Goal: Transaction & Acquisition: Purchase product/service

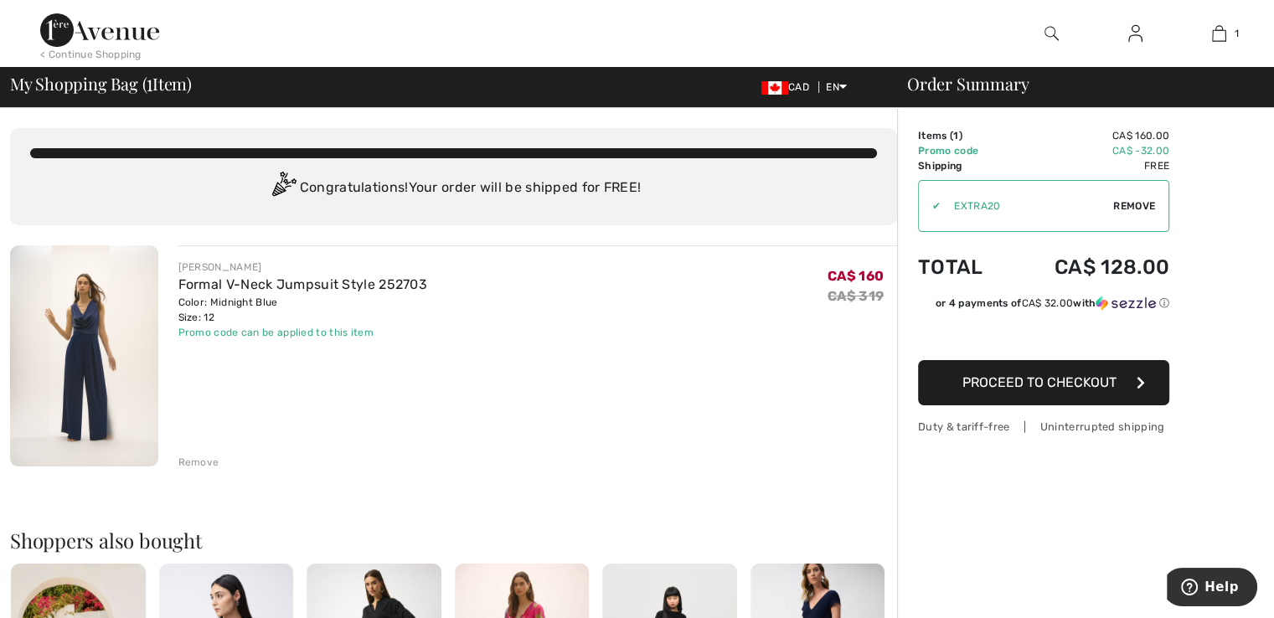
click at [608, 416] on div "JOSEPH RIBKOFF Formal V-Neck Jumpsuit Style 252703 Color: Midnight Blue Size: 1…" at bounding box center [538, 357] width 720 height 225
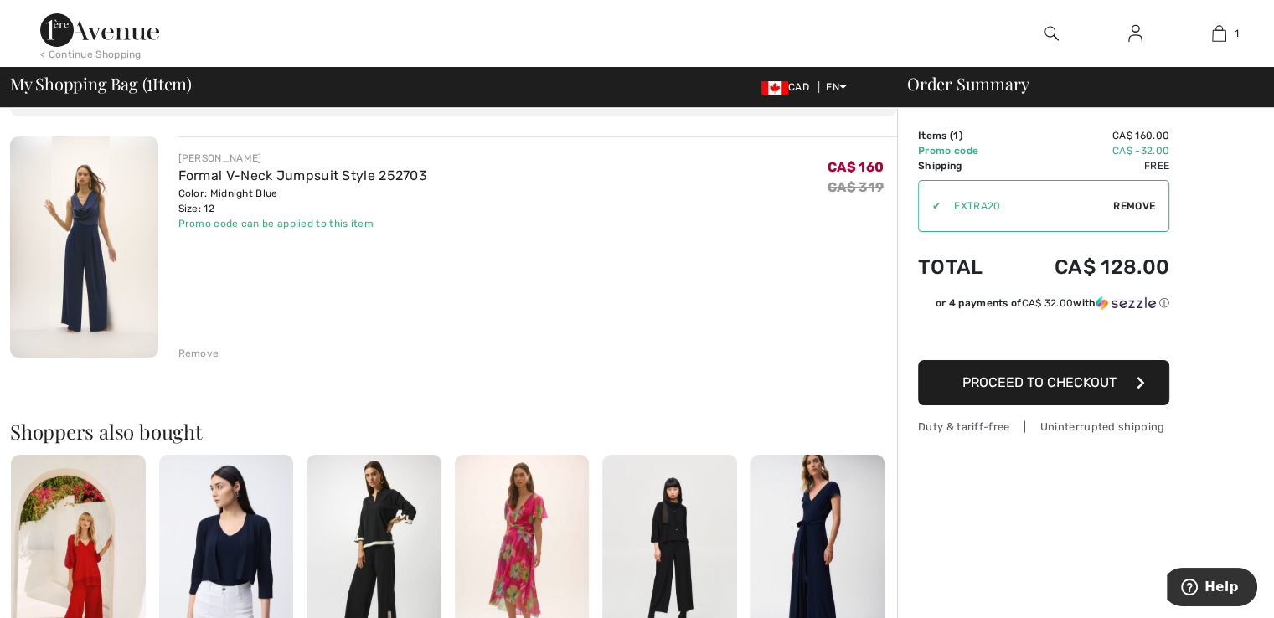
scroll to position [168, 0]
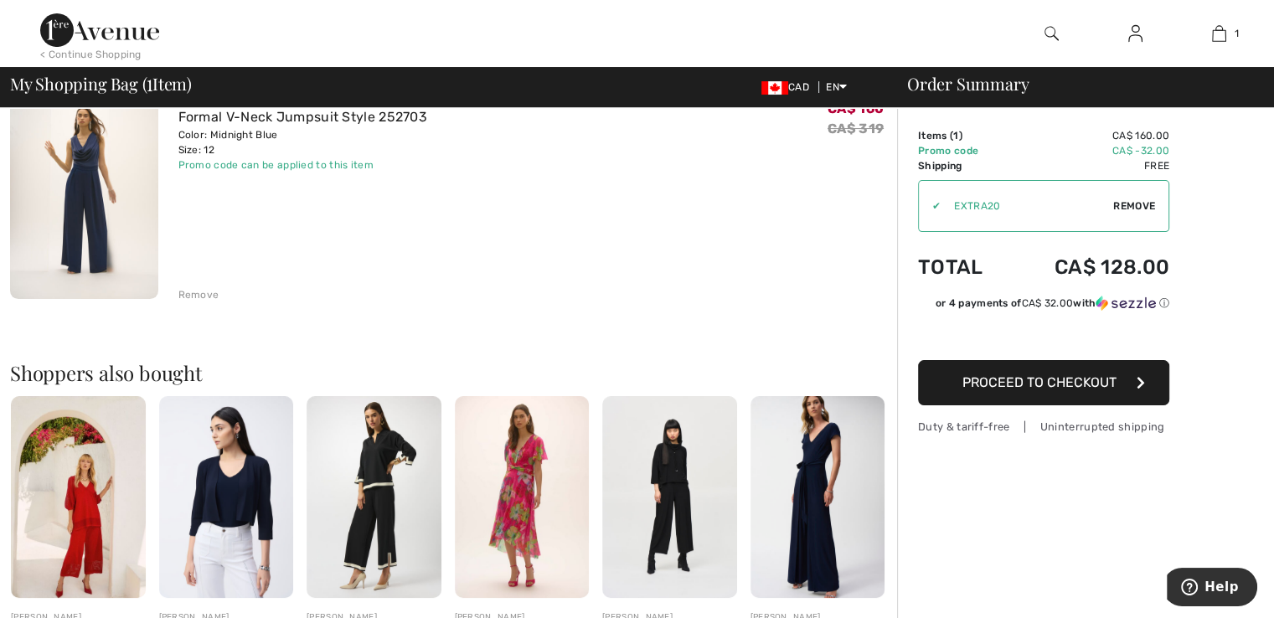
click at [671, 491] on img at bounding box center [669, 497] width 135 height 202
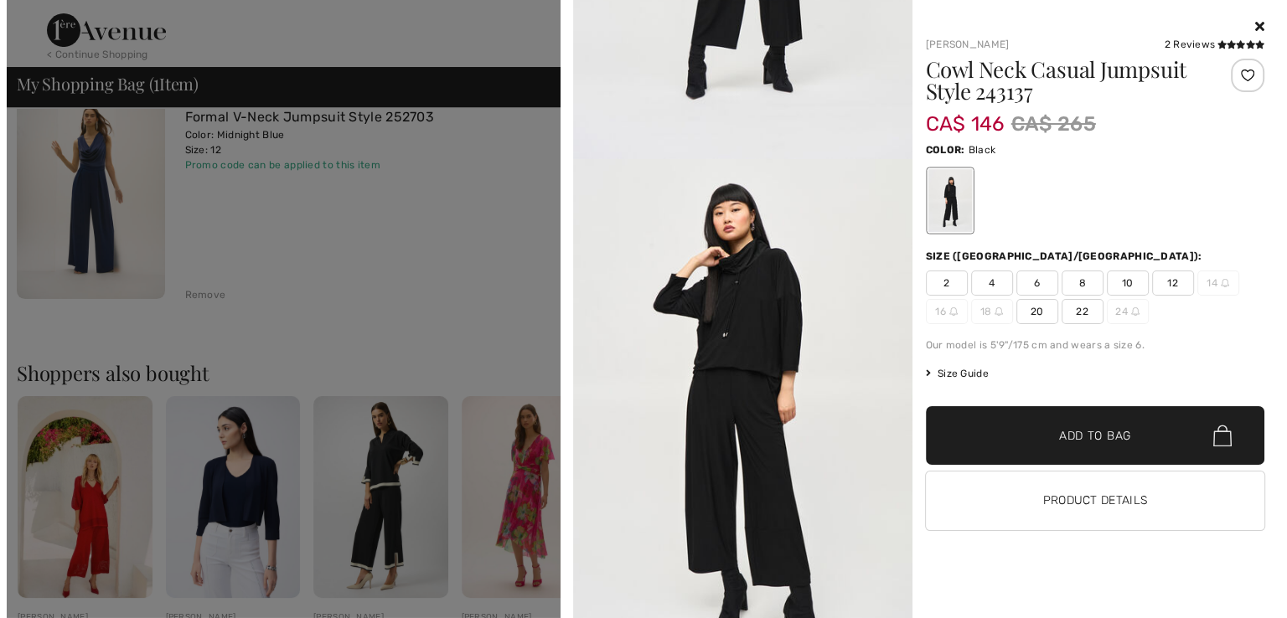
scroll to position [419, 0]
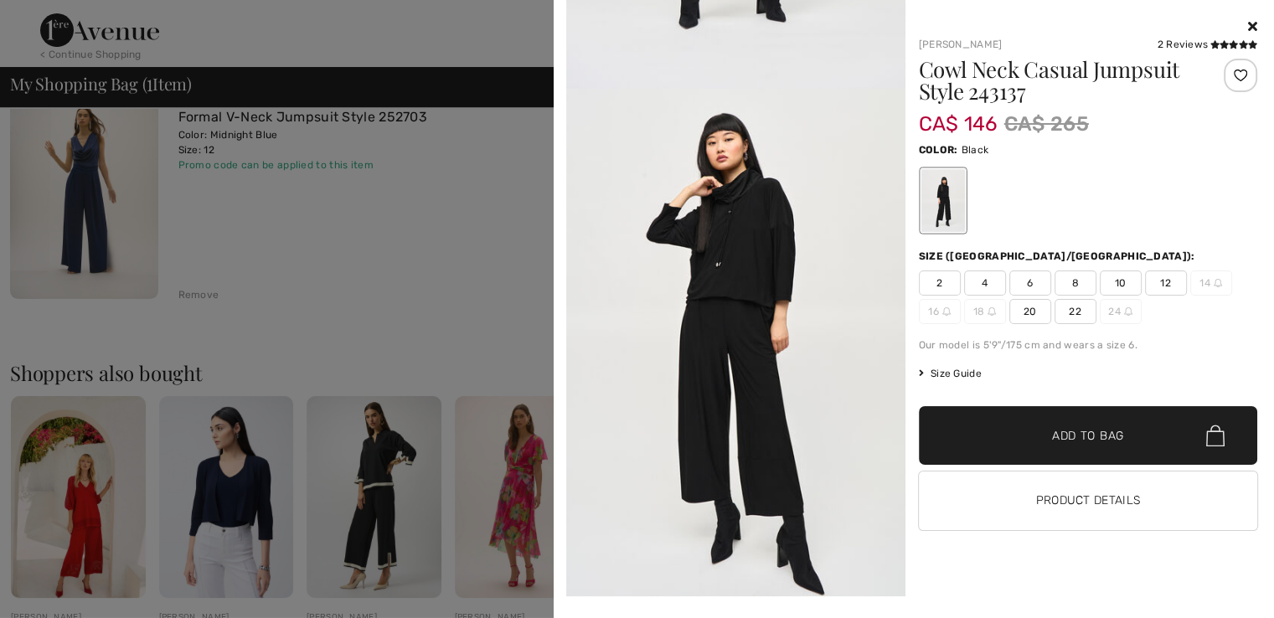
click at [710, 404] on img at bounding box center [735, 343] width 339 height 508
type input "EXTRA20"
type input "NEW15"
type input "EXTRA20"
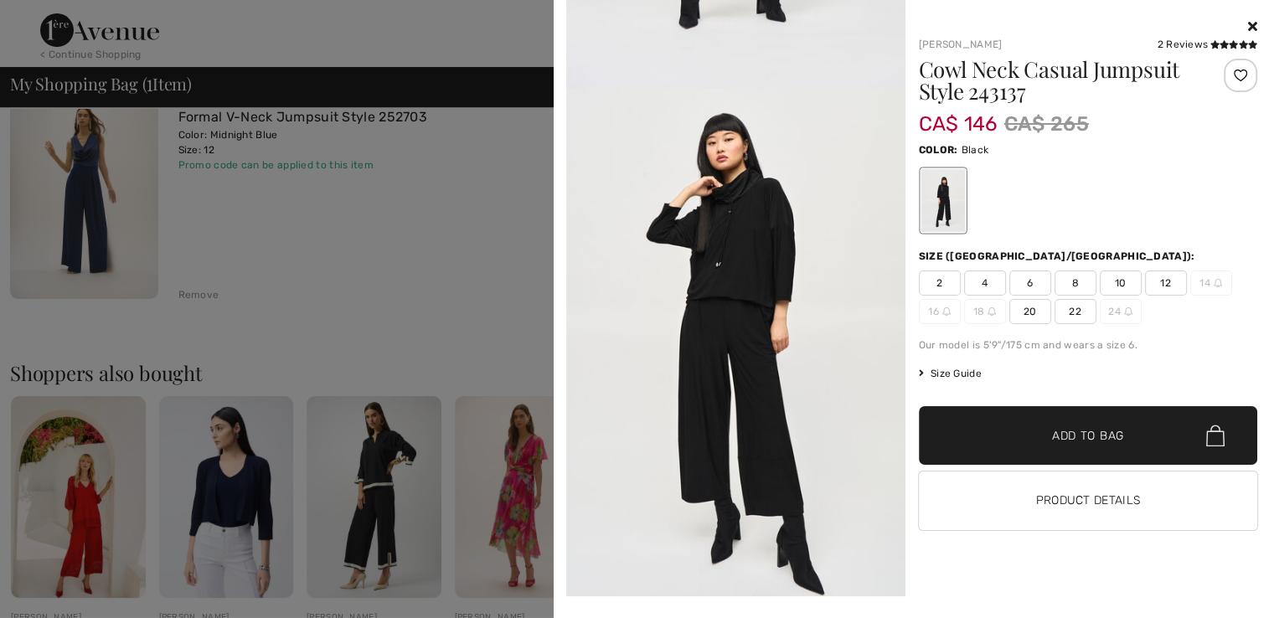
click at [937, 192] on div at bounding box center [943, 200] width 44 height 63
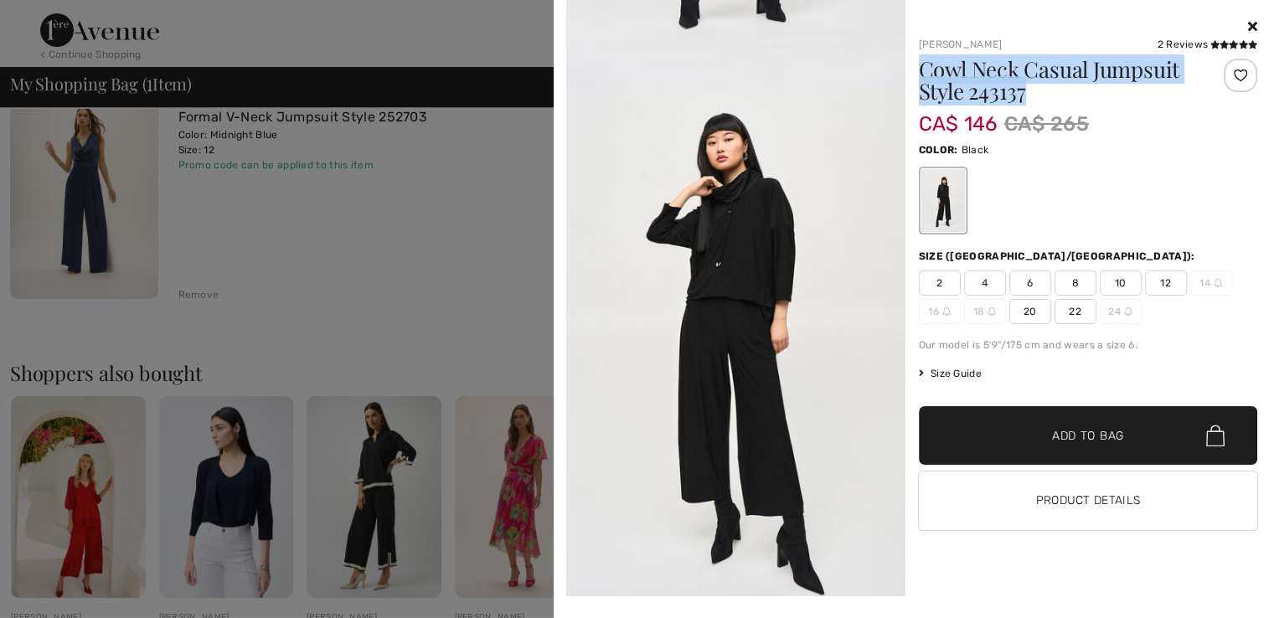
drag, startPoint x: 918, startPoint y: 57, endPoint x: 1047, endPoint y: 85, distance: 132.1
click at [1047, 85] on h1 "Cowl Neck Casual Jumpsuit Style 243137" at bounding box center [1060, 81] width 282 height 44
copy h1 "Cowl Neck Casual Jumpsuit Style 243137"
click at [401, 34] on div at bounding box center [637, 309] width 1274 height 618
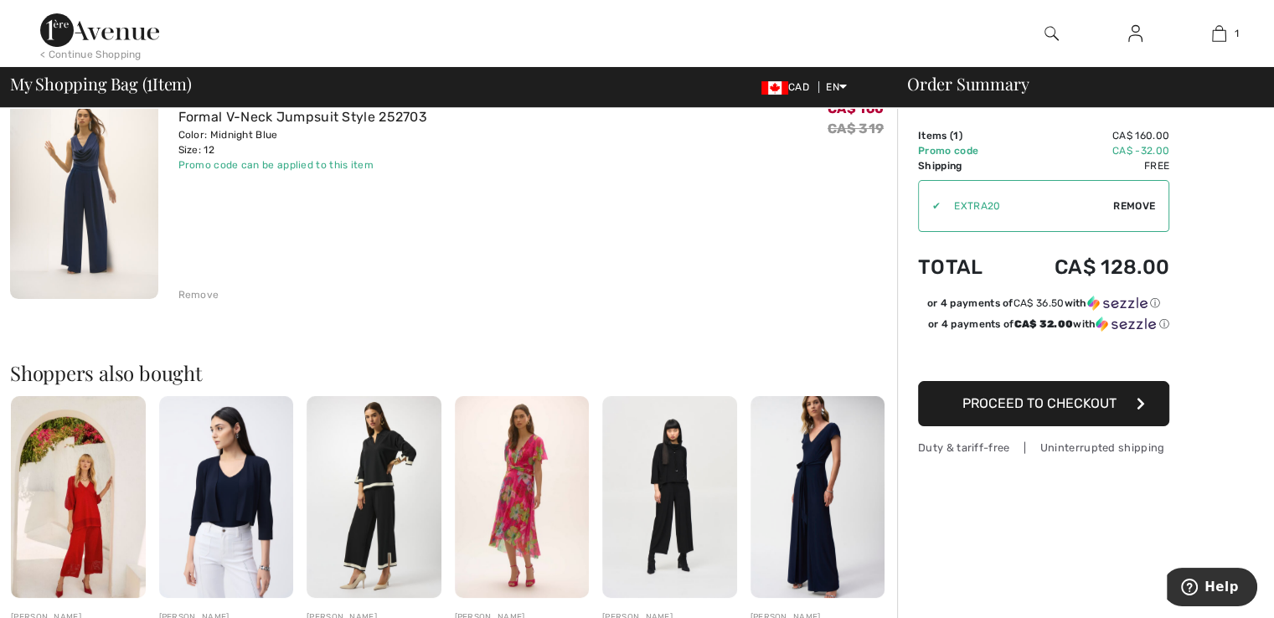
click at [1055, 36] on img at bounding box center [1052, 33] width 14 height 20
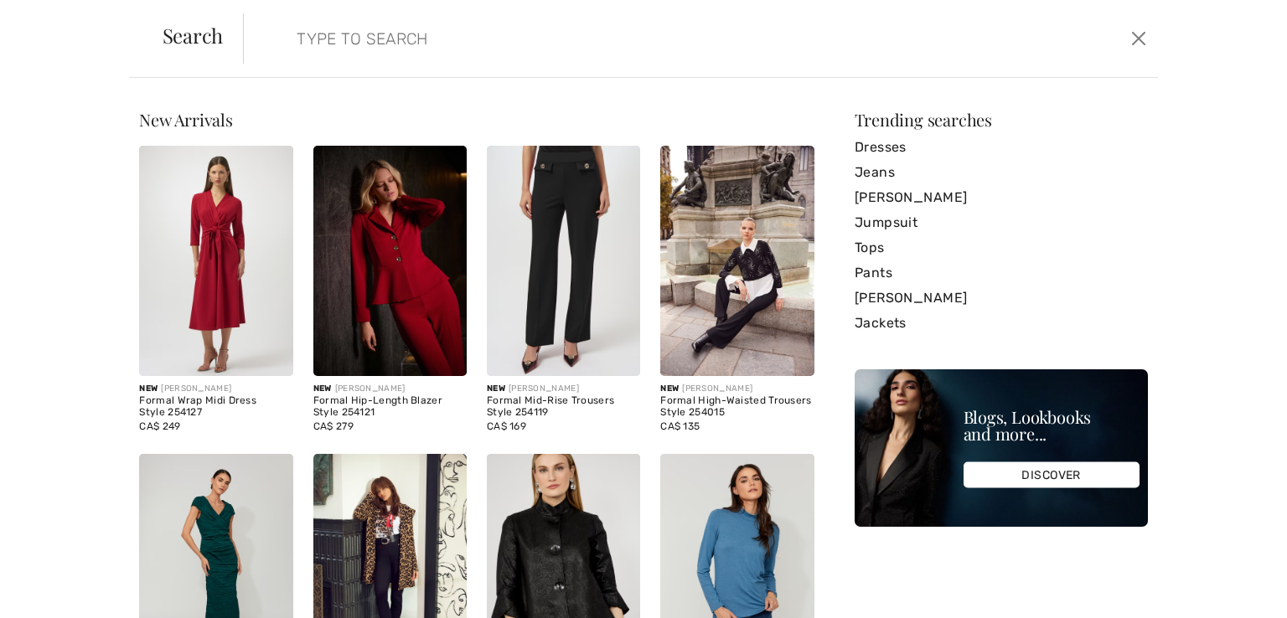
paste input "Cowl Neck Casual Jumpsuit Style 243137"
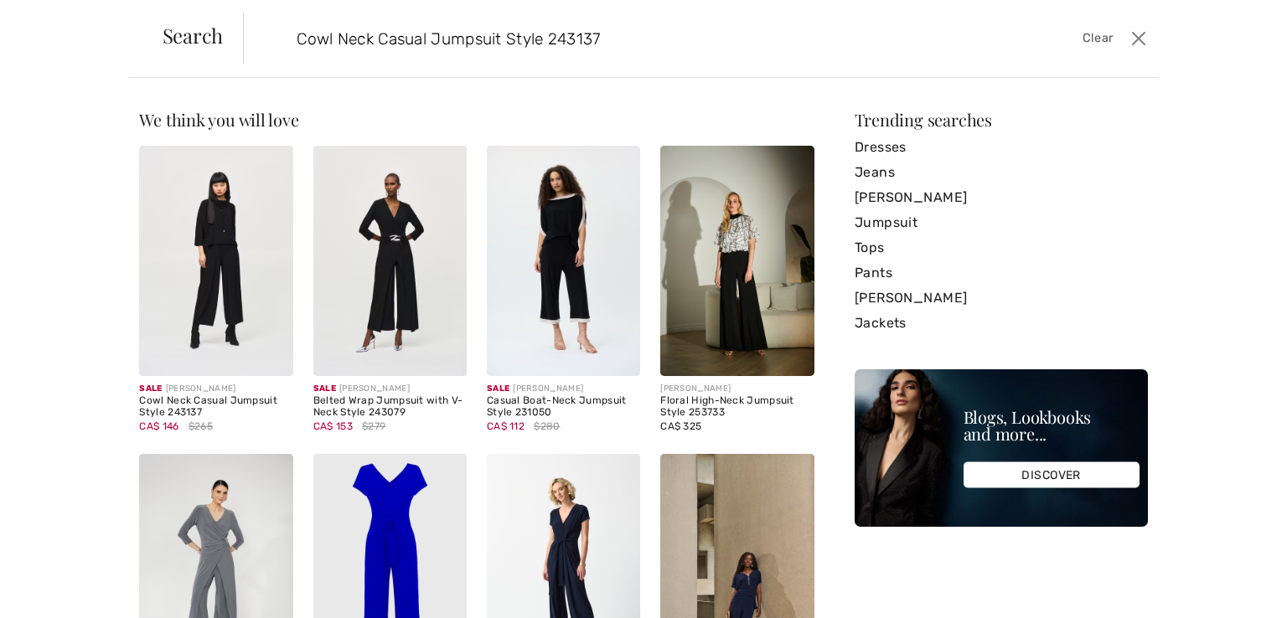
type input "Cowl Neck Casual Jumpsuit Style 243137"
click at [209, 262] on img at bounding box center [215, 261] width 153 height 230
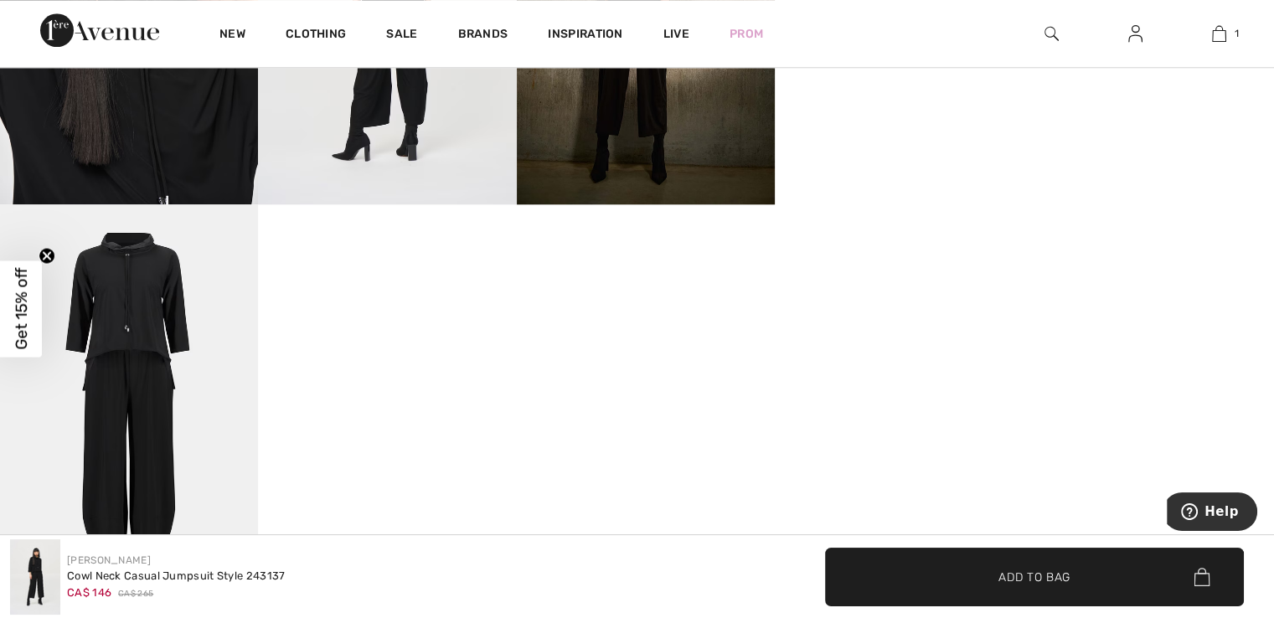
scroll to position [1759, 0]
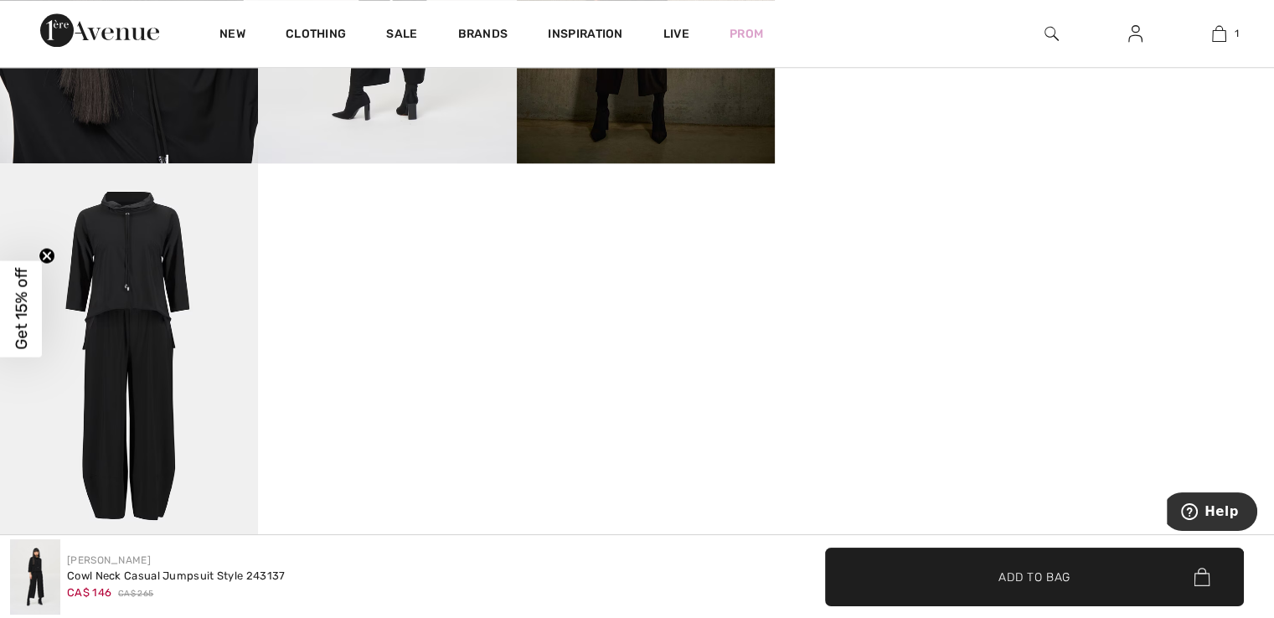
click at [171, 313] on img at bounding box center [129, 356] width 258 height 387
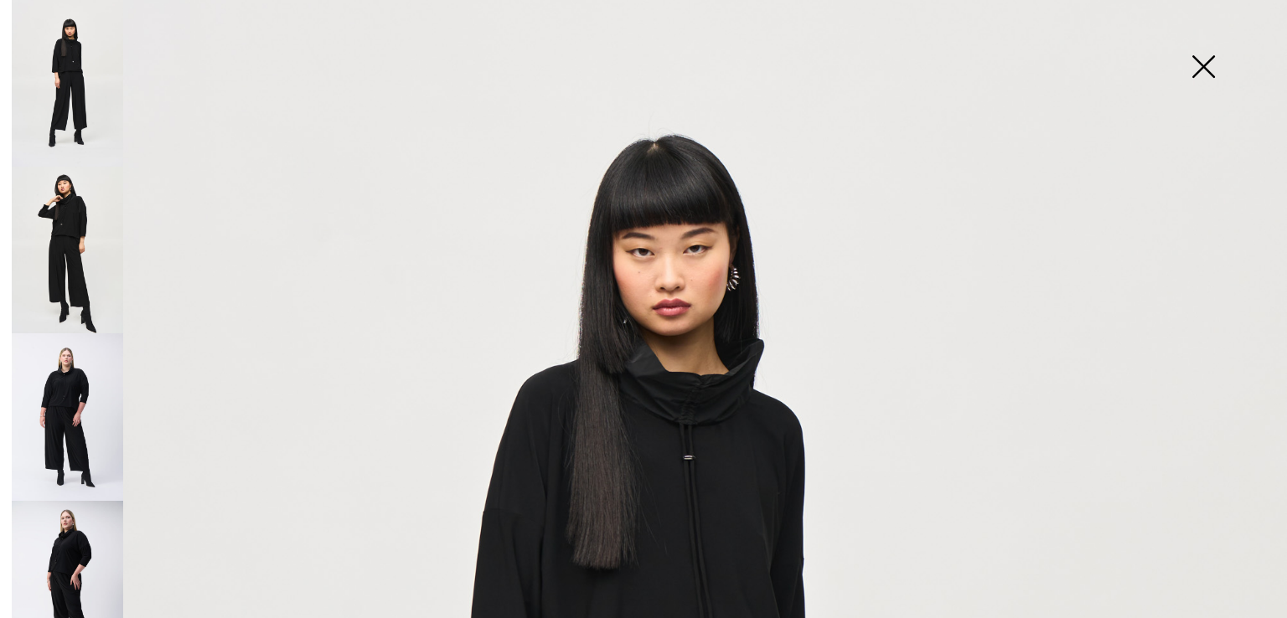
scroll to position [0, 0]
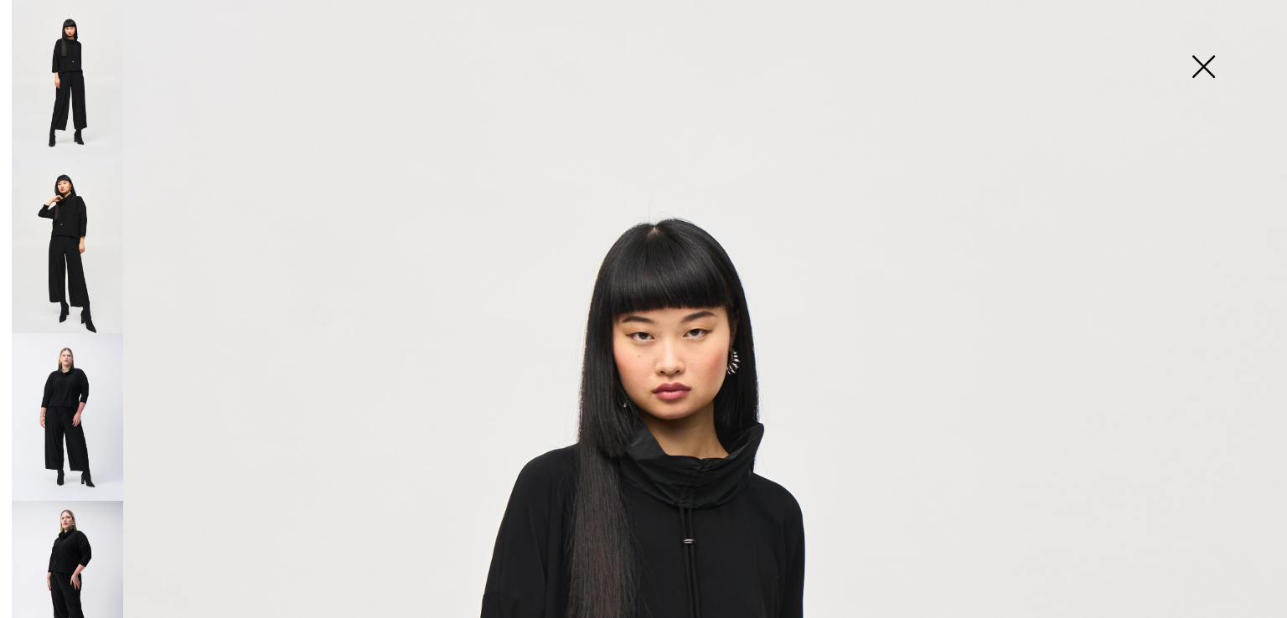
click at [1204, 75] on img at bounding box center [1203, 68] width 84 height 86
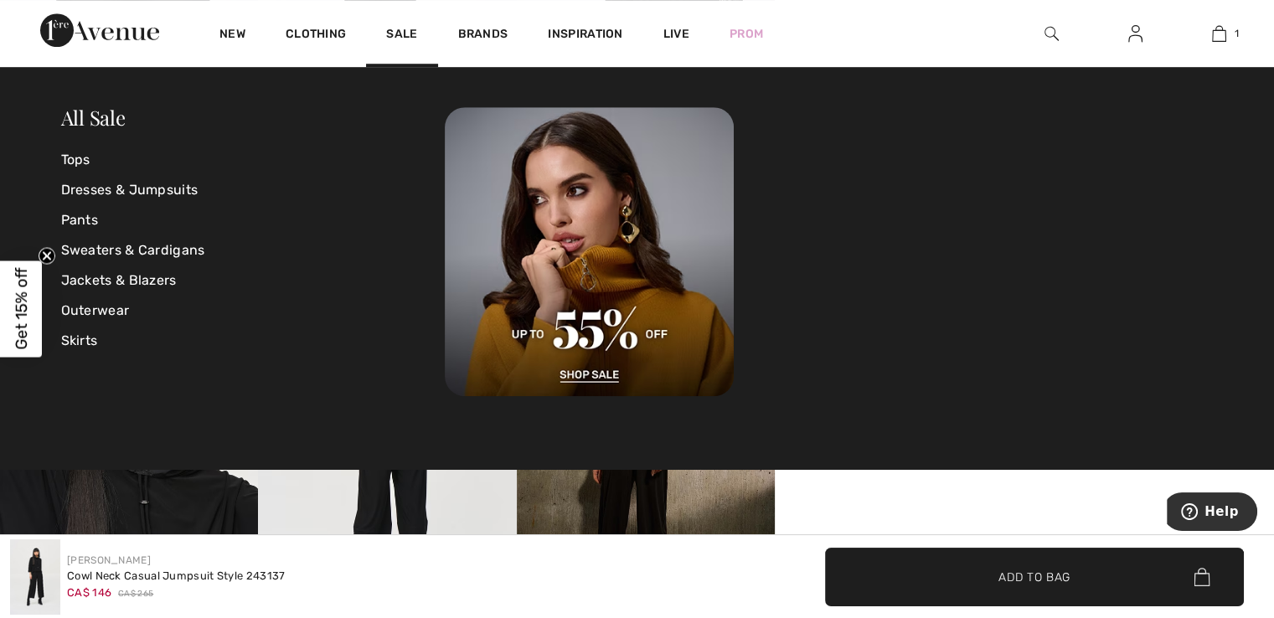
scroll to position [1257, 0]
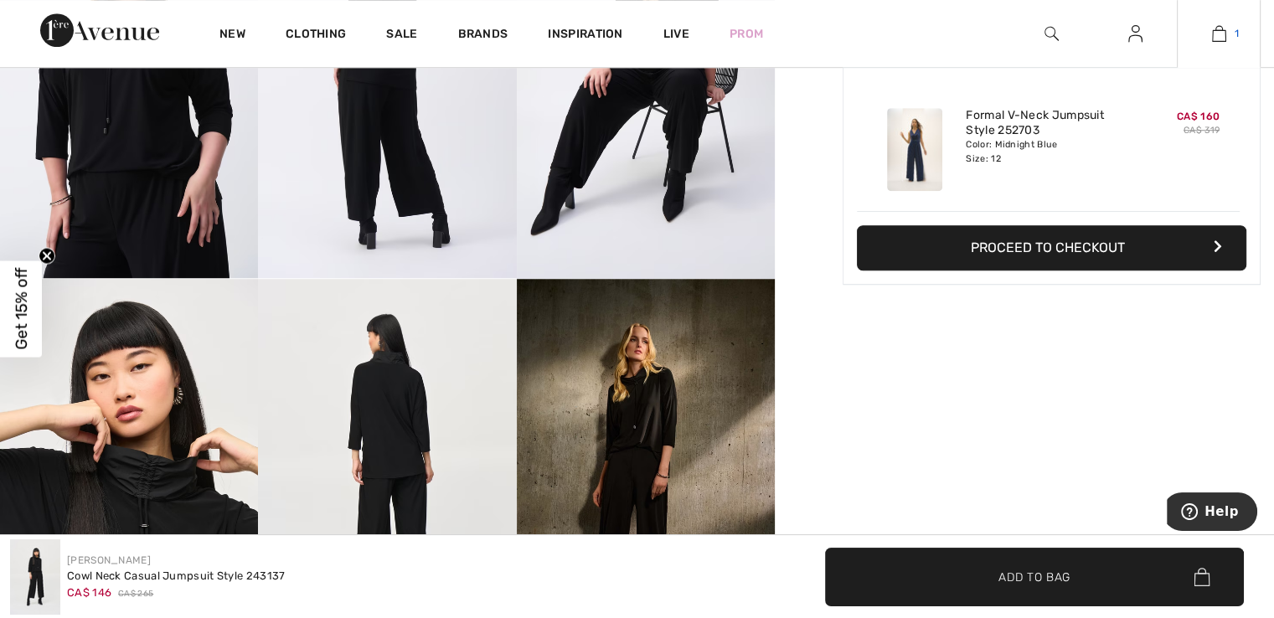
click at [1220, 33] on img at bounding box center [1219, 33] width 14 height 20
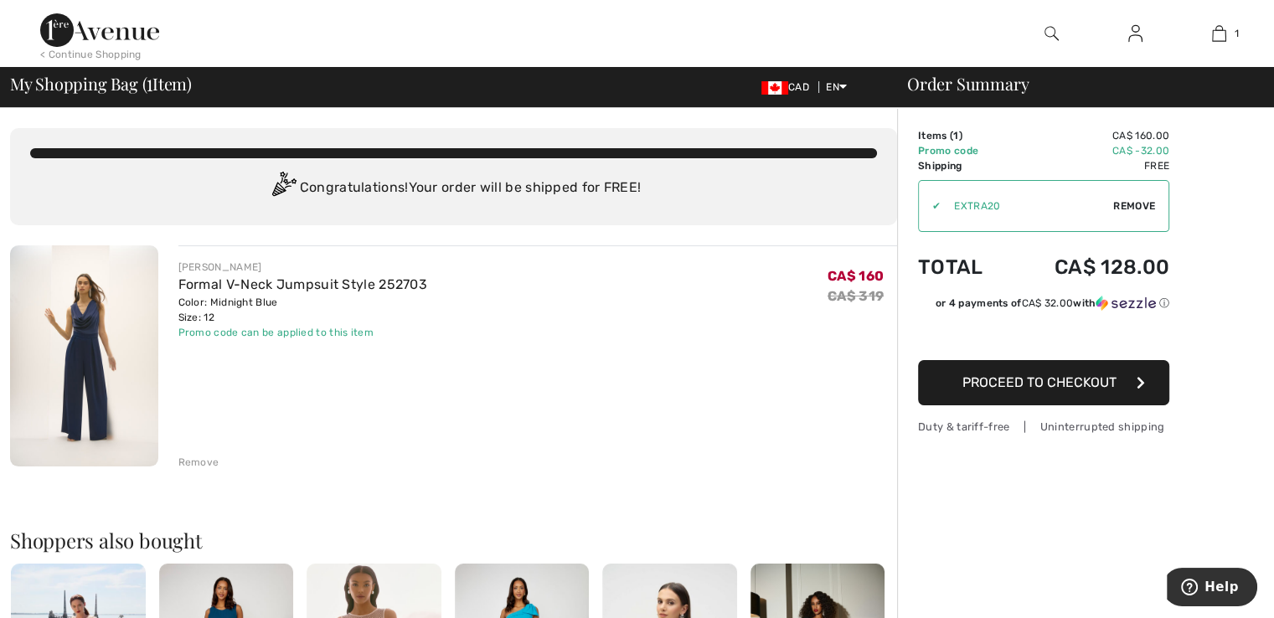
click at [1051, 31] on img at bounding box center [1052, 33] width 14 height 20
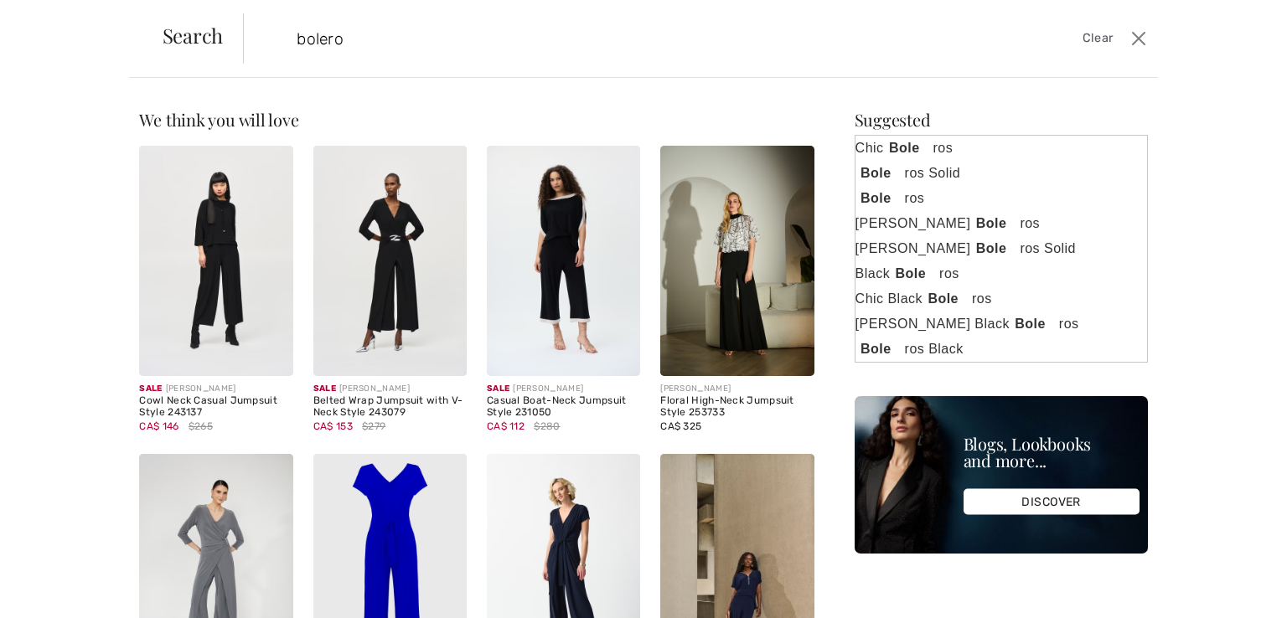
type input "bolero"
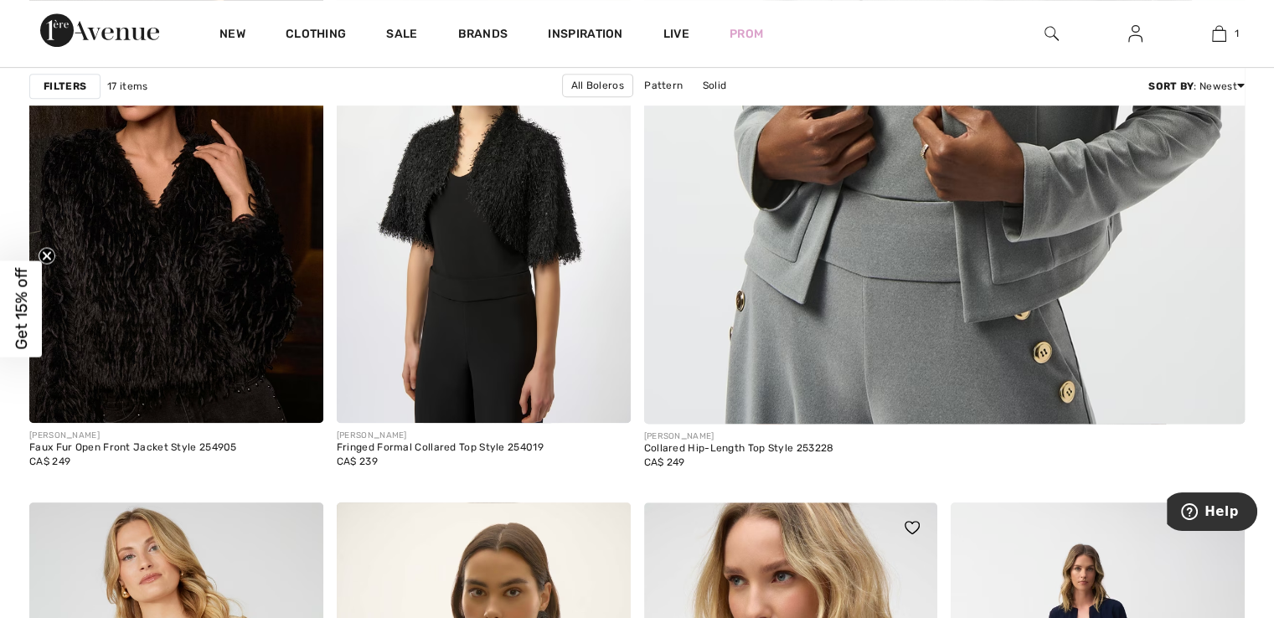
scroll to position [838, 0]
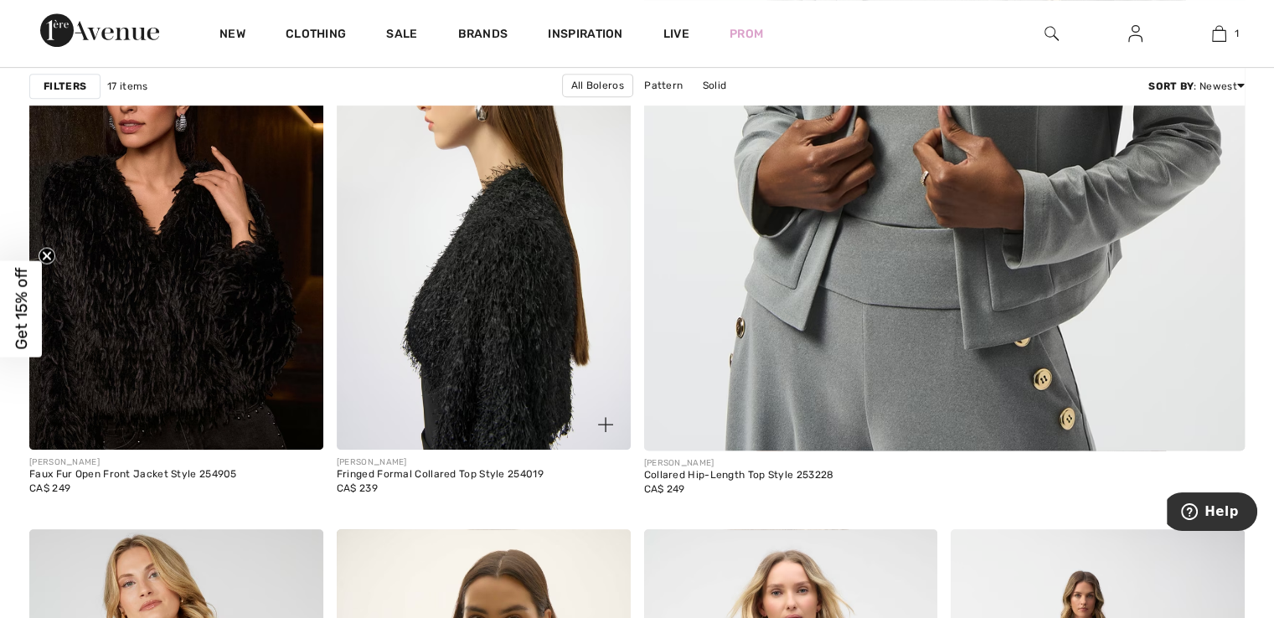
click at [518, 191] on img at bounding box center [484, 229] width 294 height 441
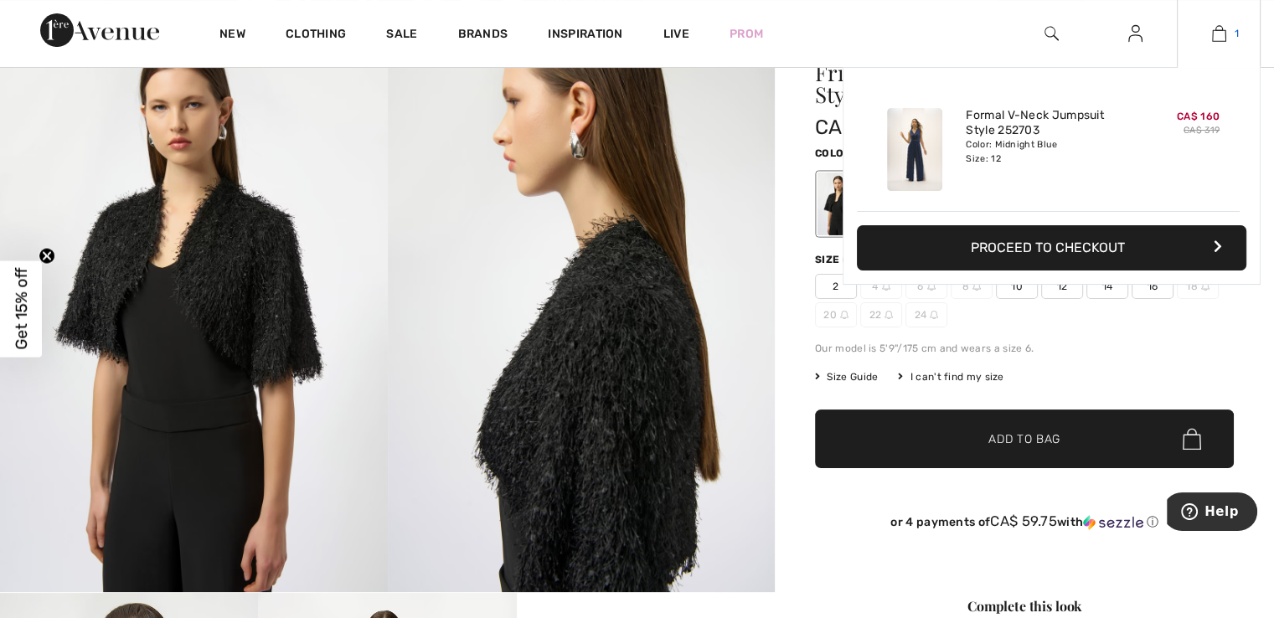
click at [1220, 34] on img at bounding box center [1219, 33] width 14 height 20
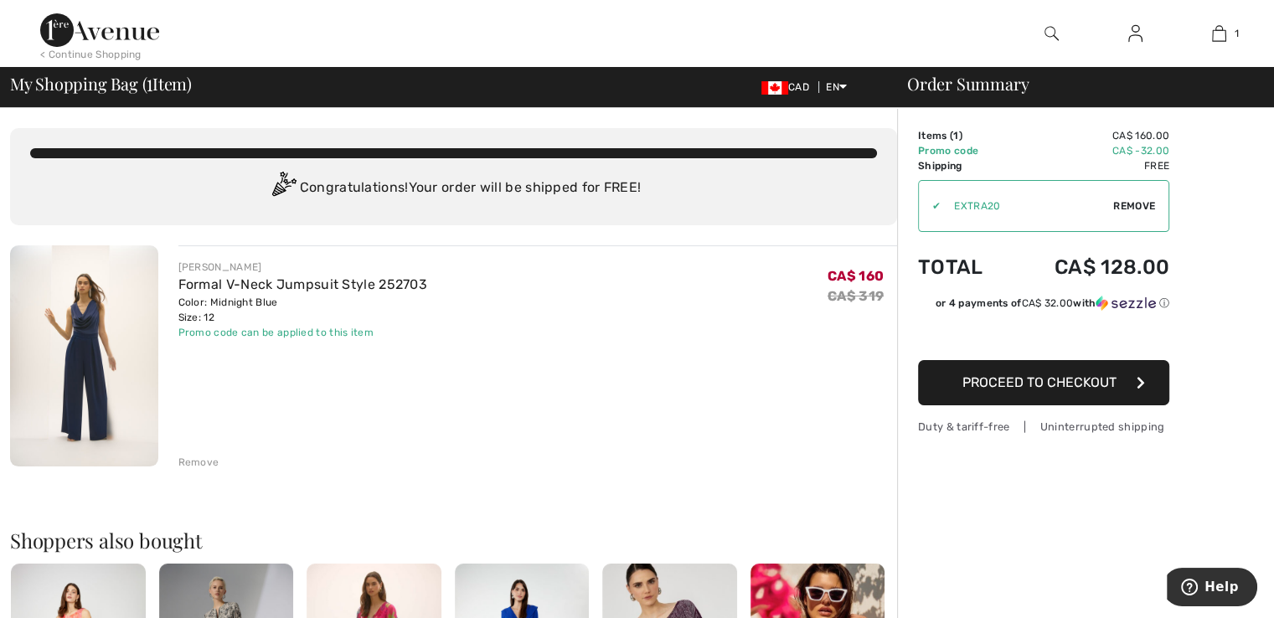
click at [80, 316] on img at bounding box center [84, 355] width 148 height 221
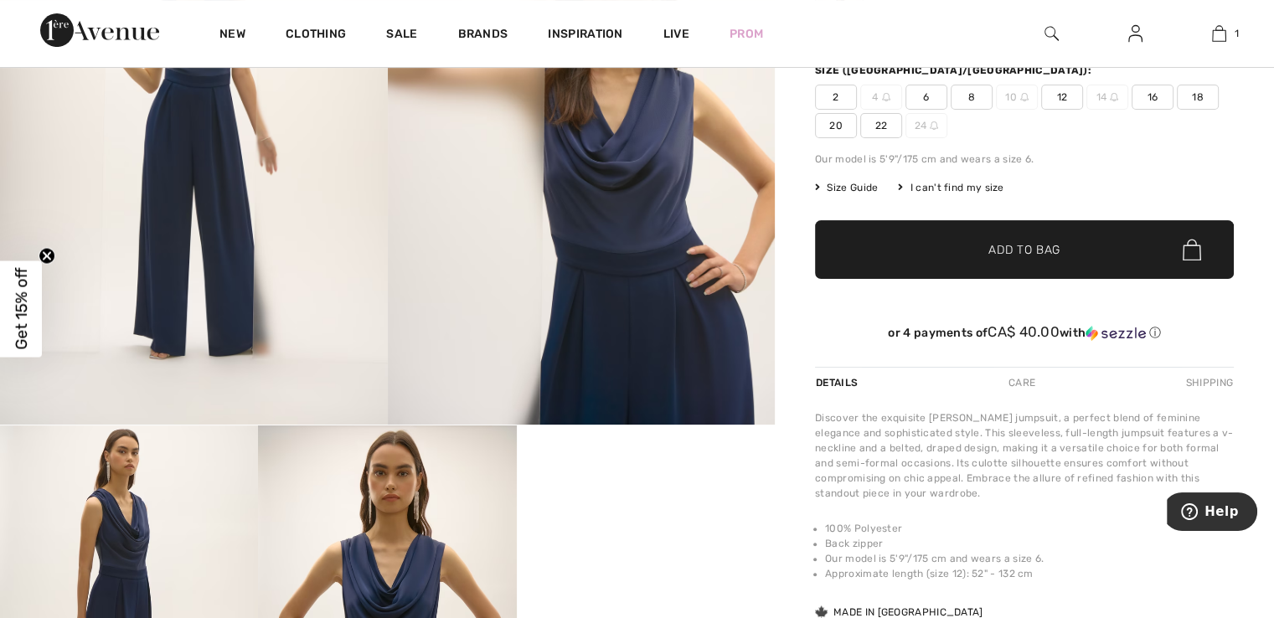
scroll to position [335, 0]
click at [1064, 110] on span "12" at bounding box center [1062, 97] width 42 height 25
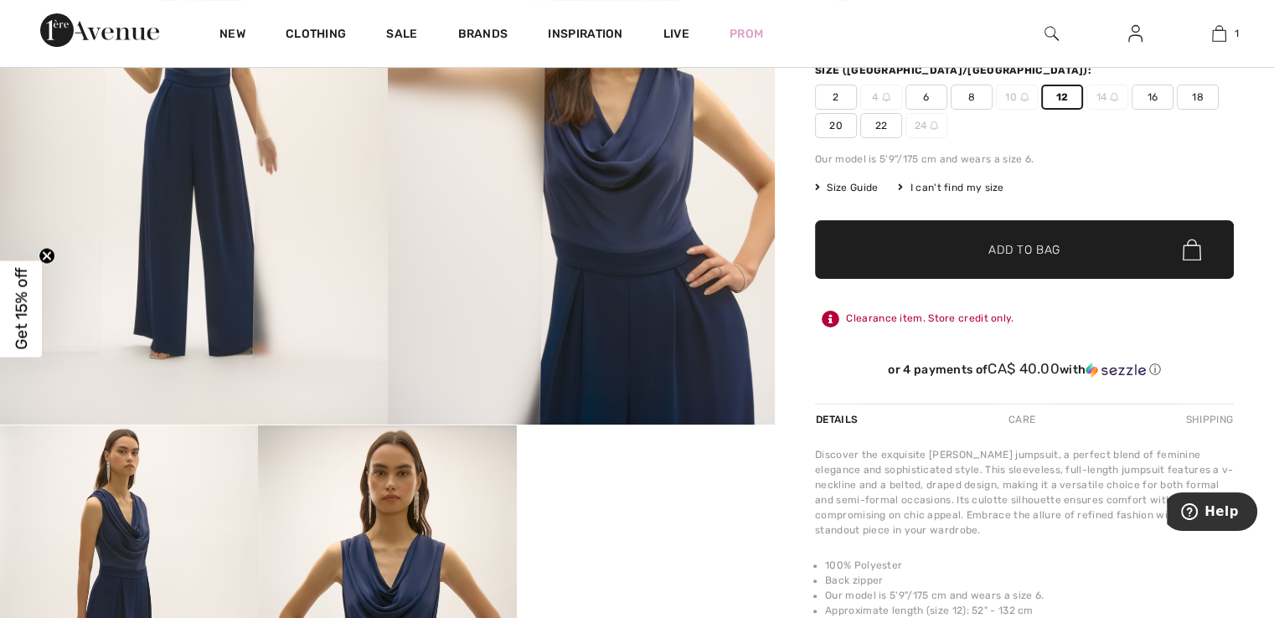
click at [1019, 261] on span "✔ Added to Bag Add to Bag" at bounding box center [1024, 249] width 419 height 59
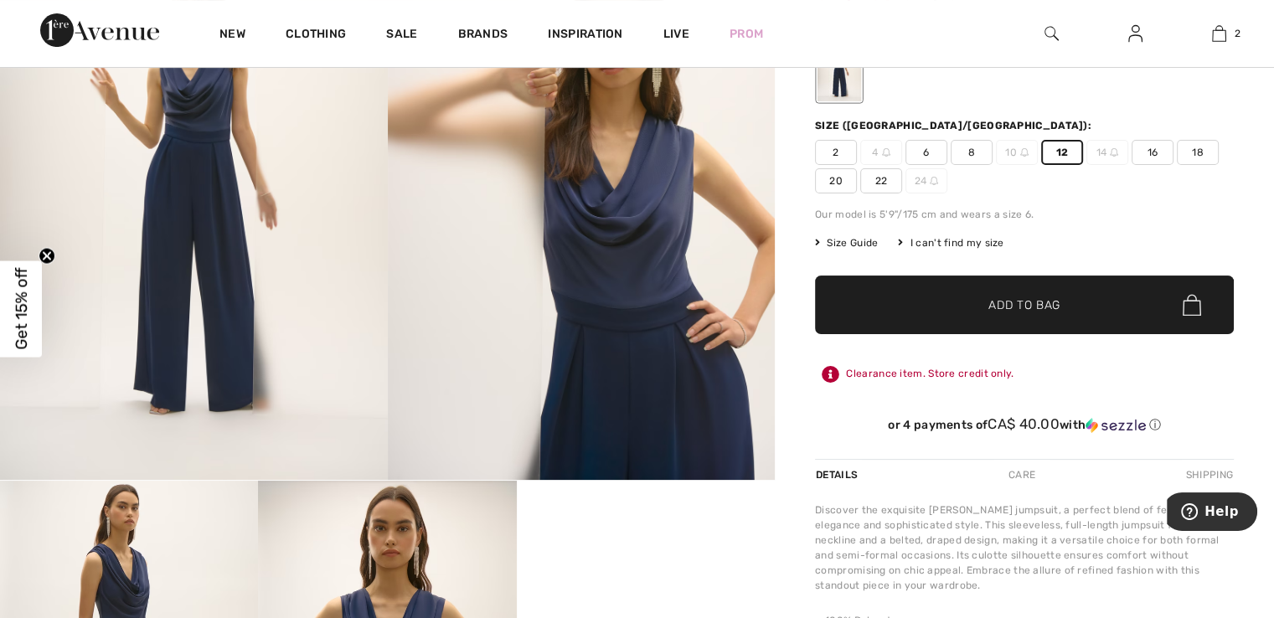
scroll to position [84, 0]
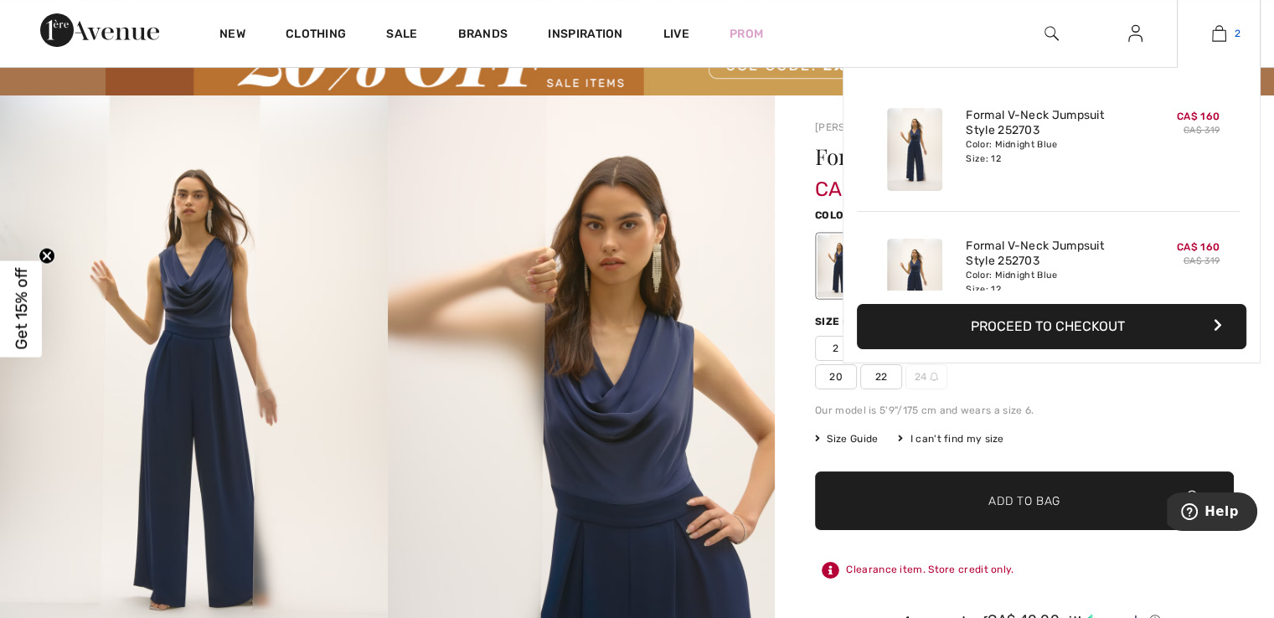
click at [1213, 42] on img at bounding box center [1219, 33] width 14 height 20
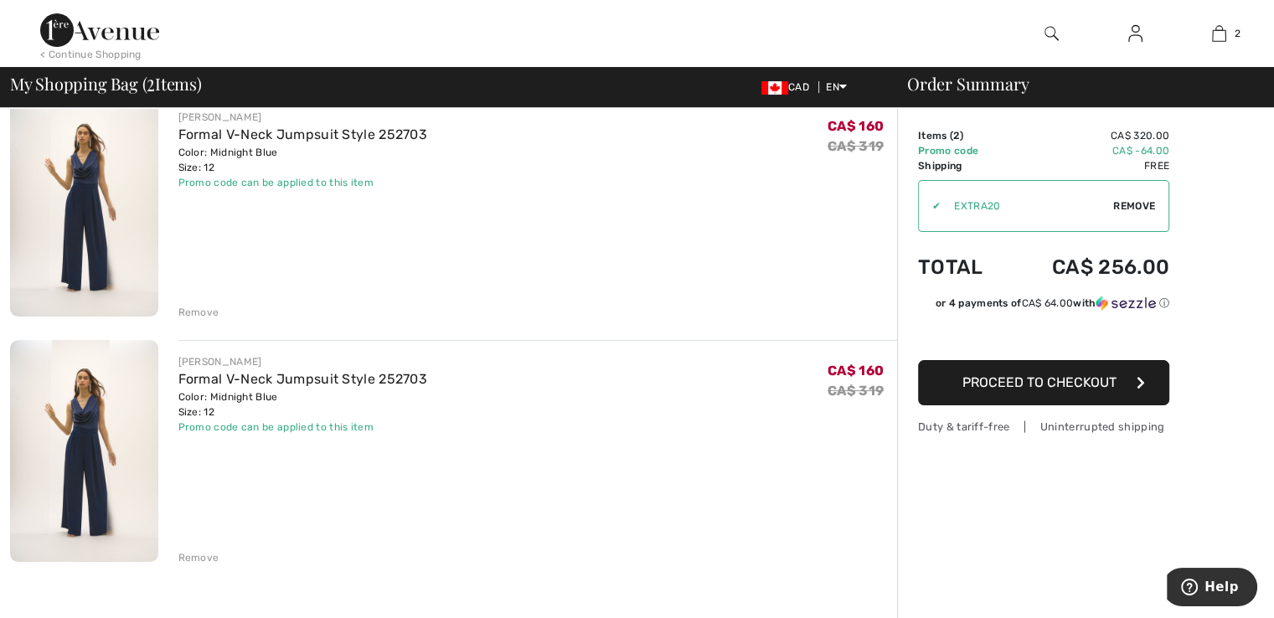
scroll to position [251, 0]
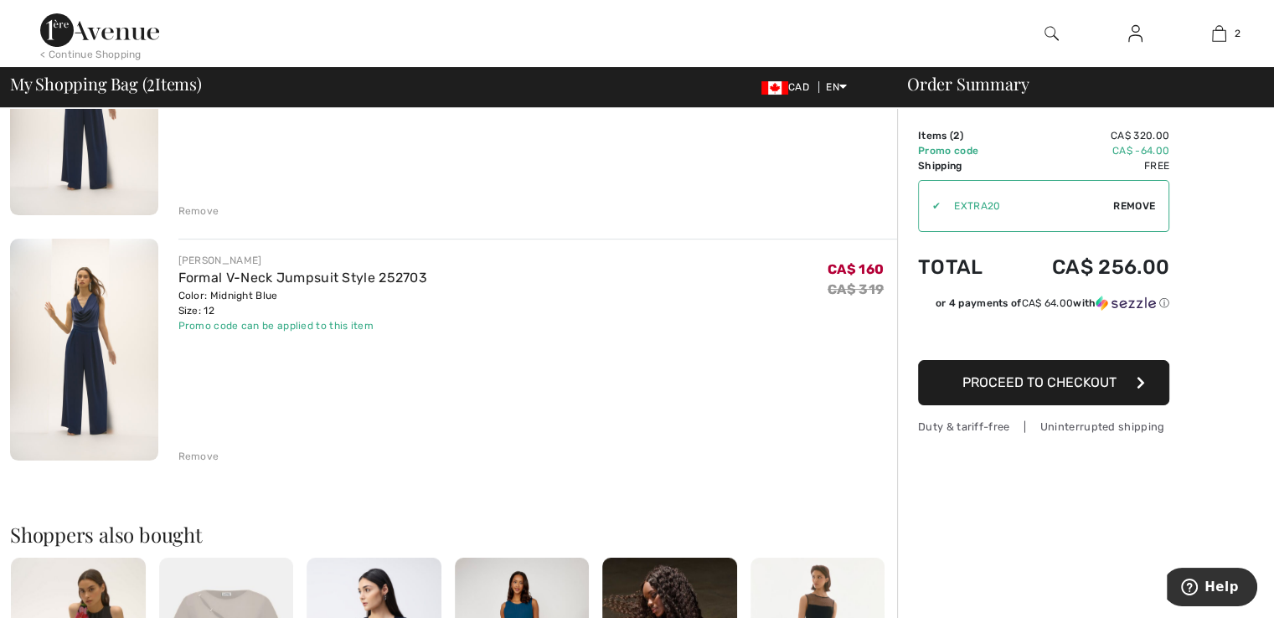
click at [204, 457] on div "Remove" at bounding box center [198, 456] width 41 height 15
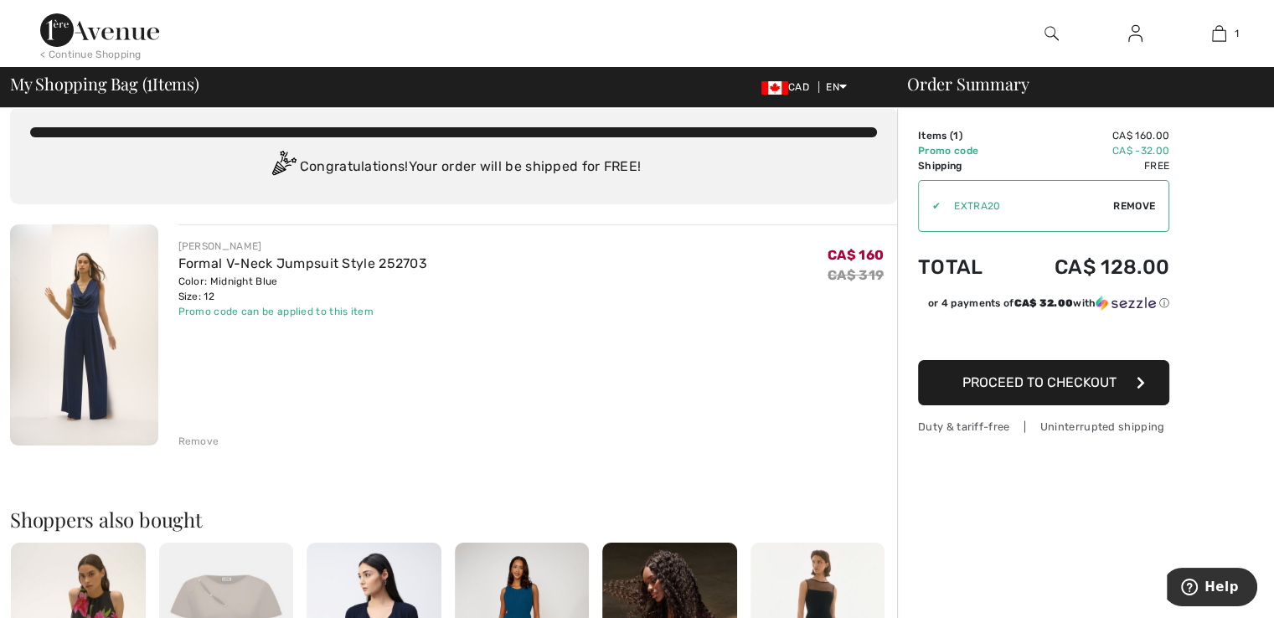
scroll to position [0, 0]
